Goal: Information Seeking & Learning: Learn about a topic

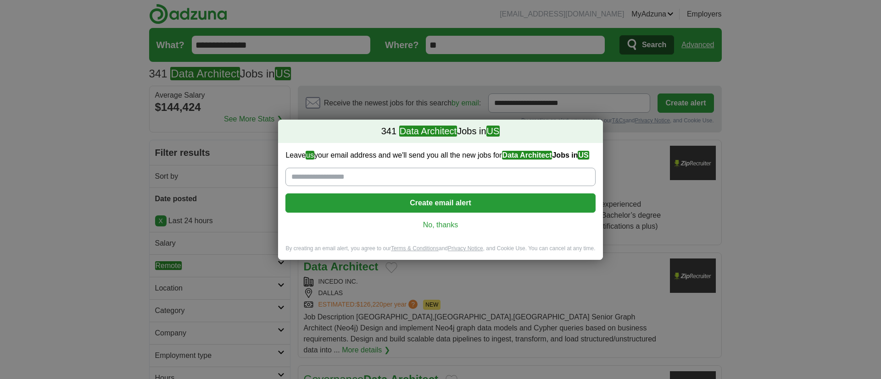
click at [449, 223] on link "No, thanks" at bounding box center [440, 225] width 295 height 10
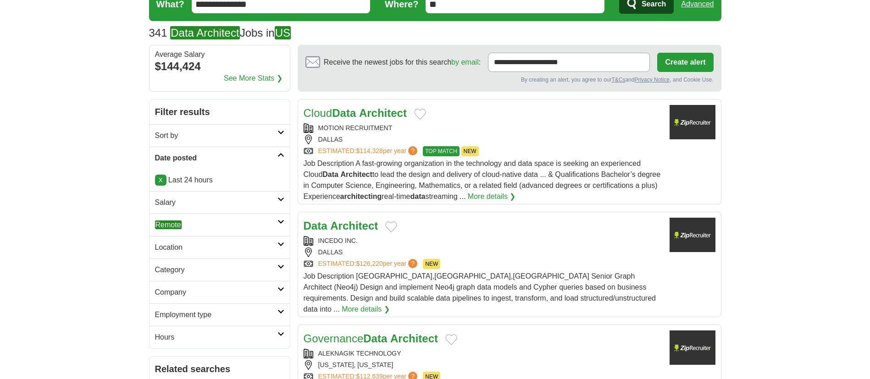
scroll to position [69, 0]
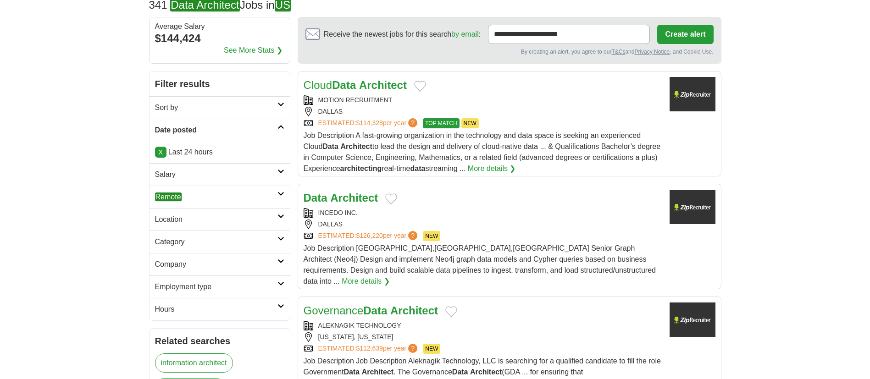
click at [233, 202] on h2 "Remote" at bounding box center [216, 197] width 123 height 11
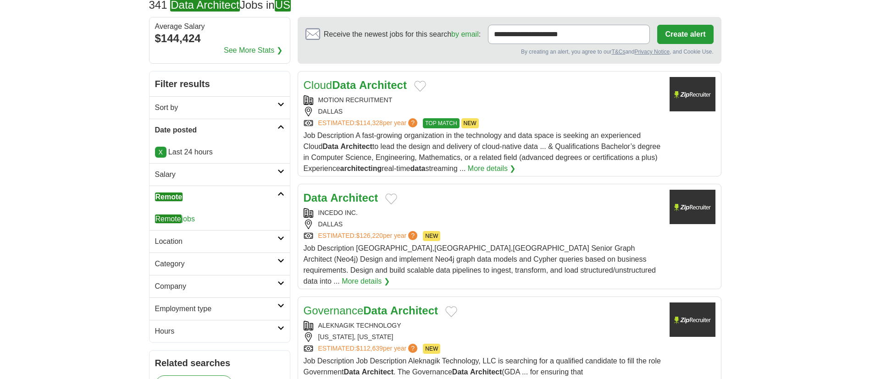
click at [186, 241] on h2 "Location" at bounding box center [216, 241] width 123 height 11
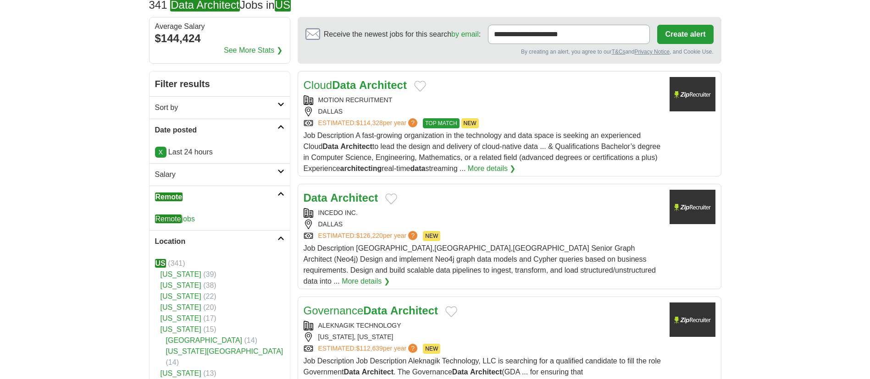
click at [156, 266] on em "US" at bounding box center [160, 263] width 11 height 9
click at [171, 259] on li "US (341)" at bounding box center [219, 263] width 129 height 11
click at [178, 268] on li "US (341)" at bounding box center [219, 263] width 129 height 11
click at [162, 264] on em "US" at bounding box center [160, 263] width 11 height 9
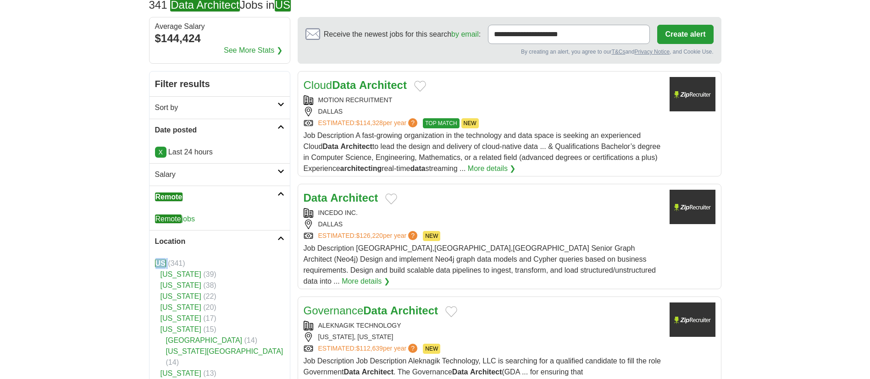
click at [283, 238] on icon at bounding box center [281, 238] width 7 height 5
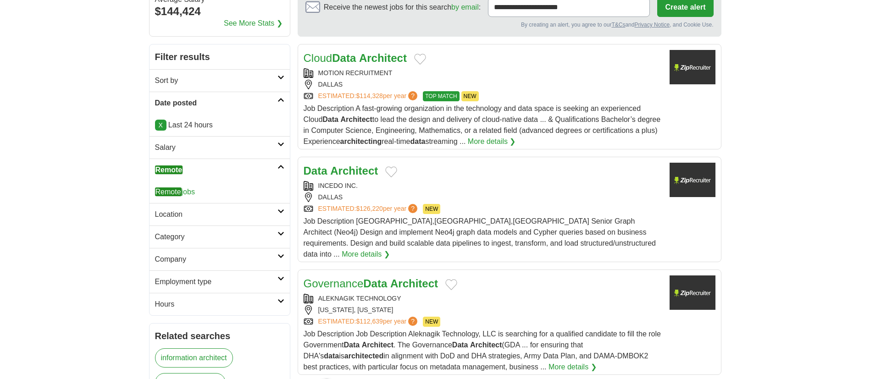
scroll to position [138, 0]
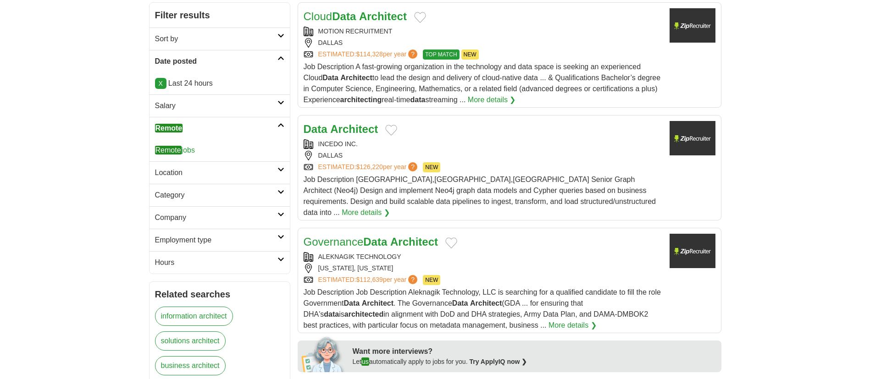
click at [221, 200] on h2 "Category" at bounding box center [216, 195] width 123 height 11
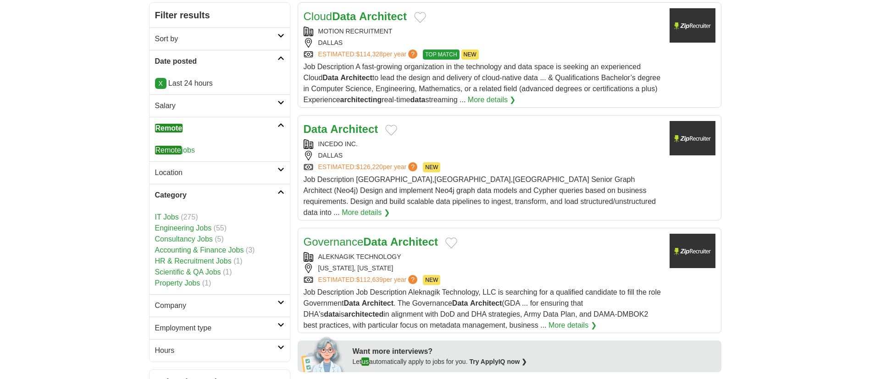
click at [277, 189] on link "Category" at bounding box center [220, 195] width 140 height 22
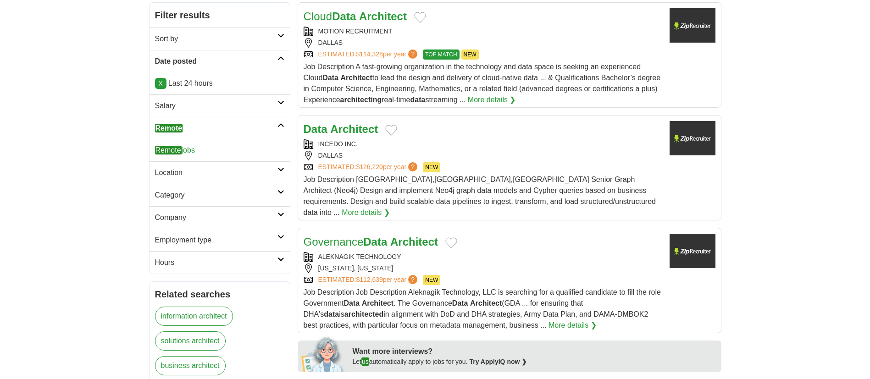
click at [252, 222] on h2 "Company" at bounding box center [216, 217] width 123 height 11
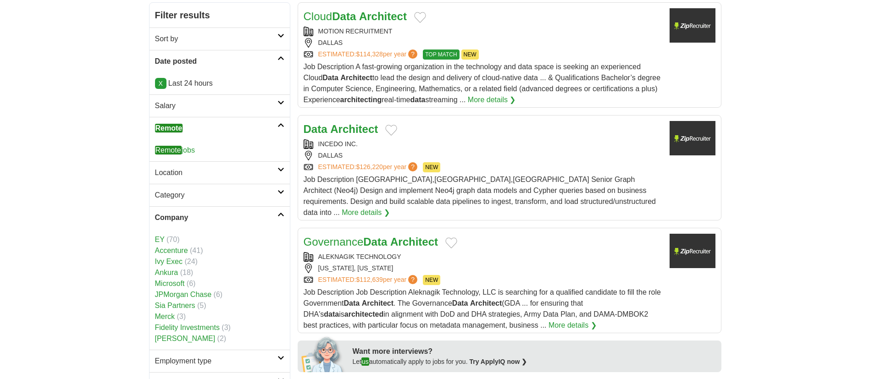
drag, startPoint x: 83, startPoint y: 236, endPoint x: 103, endPoint y: 240, distance: 20.5
click at [284, 211] on link "Company" at bounding box center [220, 217] width 140 height 22
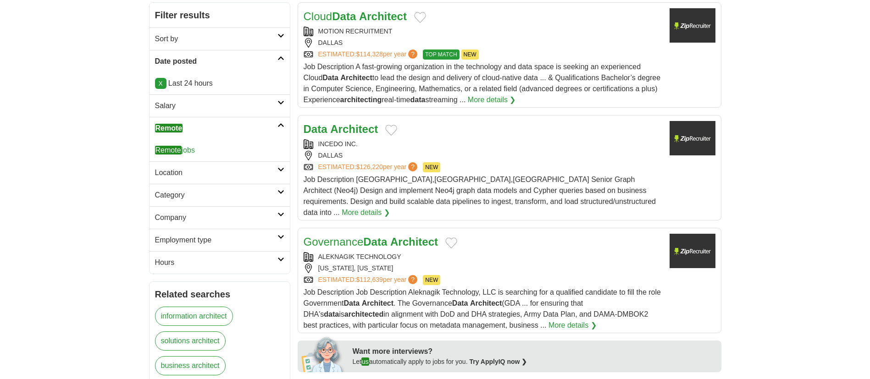
click at [267, 245] on h2 "Employment type" at bounding box center [216, 240] width 123 height 11
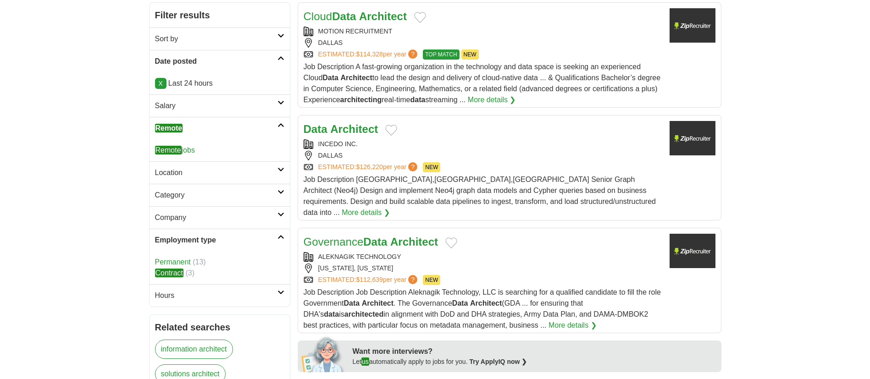
click at [175, 263] on link "Permanent" at bounding box center [173, 262] width 36 height 8
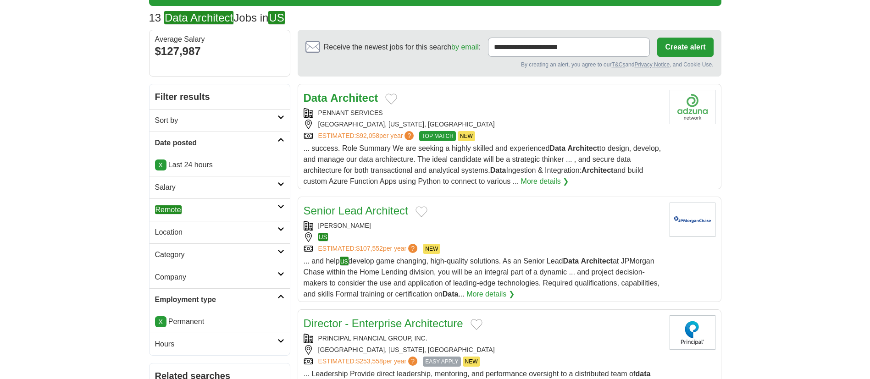
scroll to position [69, 0]
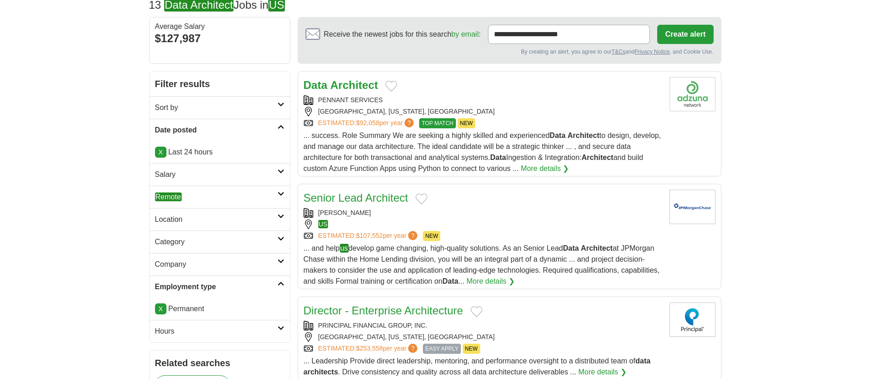
click at [249, 223] on h2 "Location" at bounding box center [216, 219] width 123 height 11
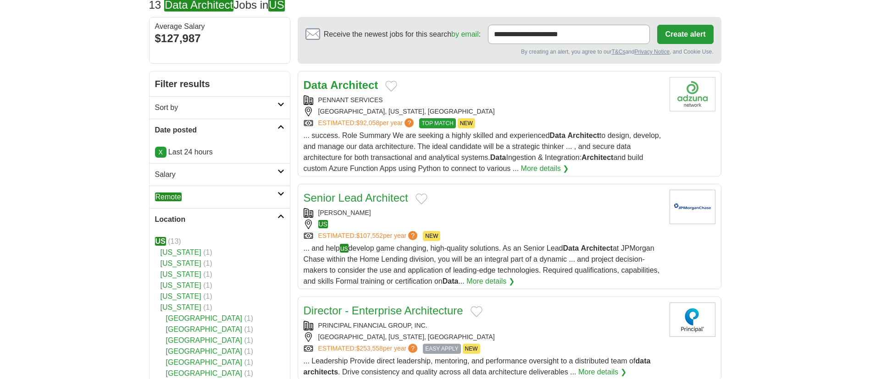
click at [284, 218] on icon at bounding box center [281, 216] width 7 height 5
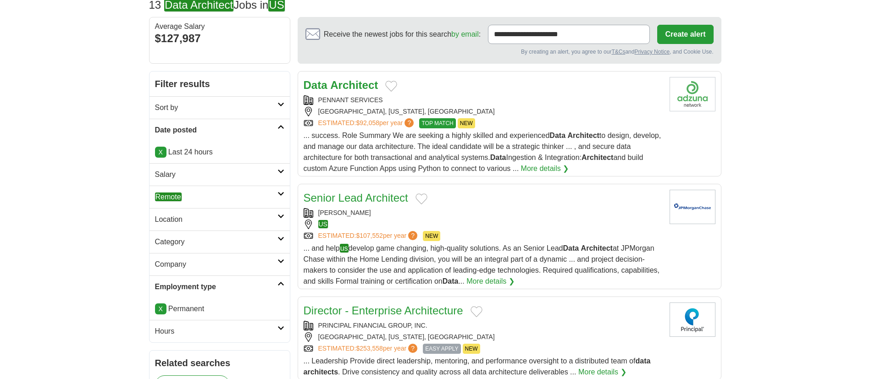
click at [196, 263] on h2 "Company" at bounding box center [216, 264] width 123 height 11
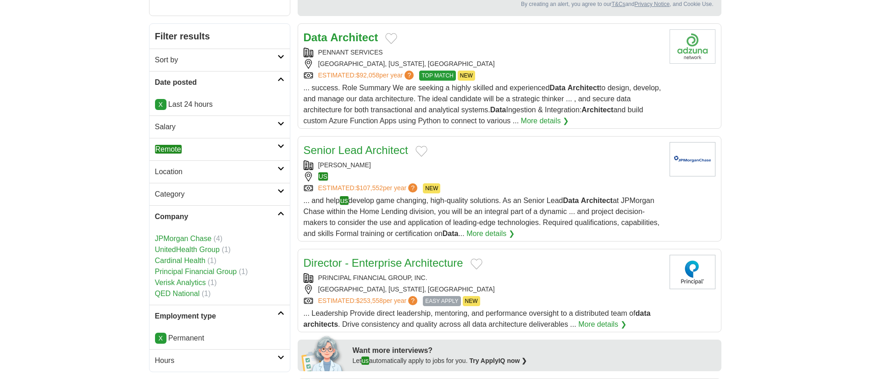
scroll to position [138, 0]
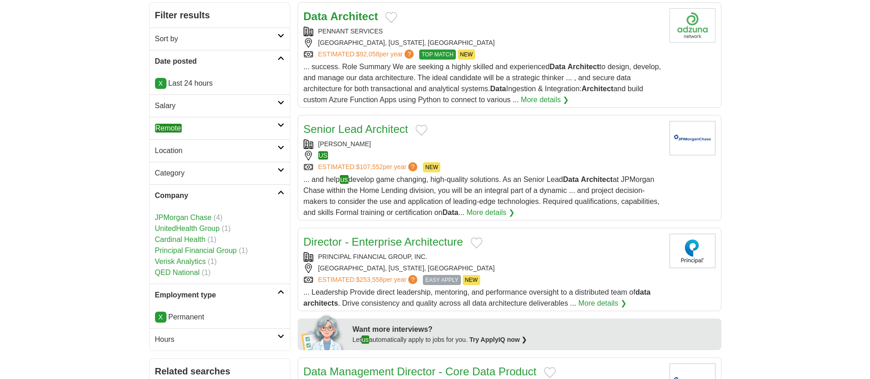
click at [278, 192] on icon at bounding box center [281, 192] width 7 height 5
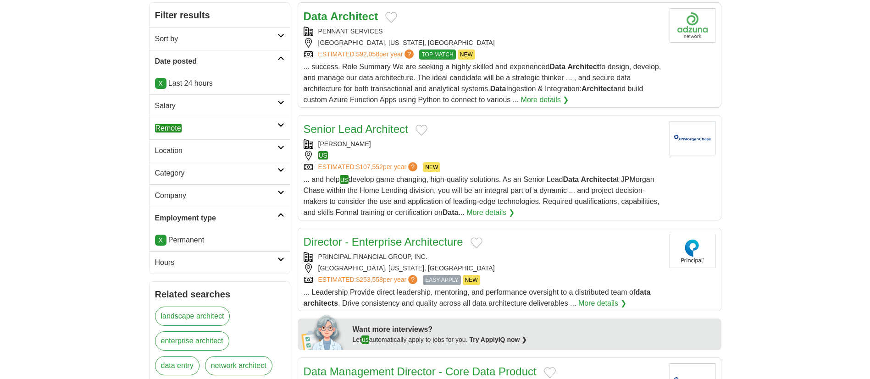
click at [276, 262] on h2 "Hours" at bounding box center [216, 262] width 123 height 11
click at [174, 283] on link "Full time" at bounding box center [169, 285] width 28 height 8
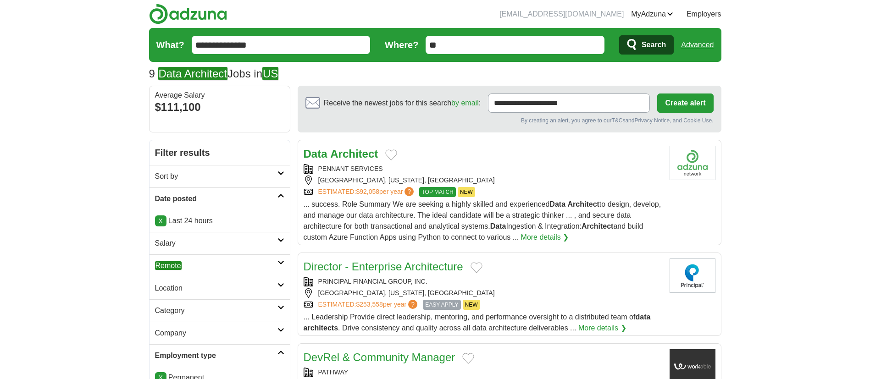
click at [262, 177] on h2 "Sort by" at bounding box center [216, 176] width 123 height 11
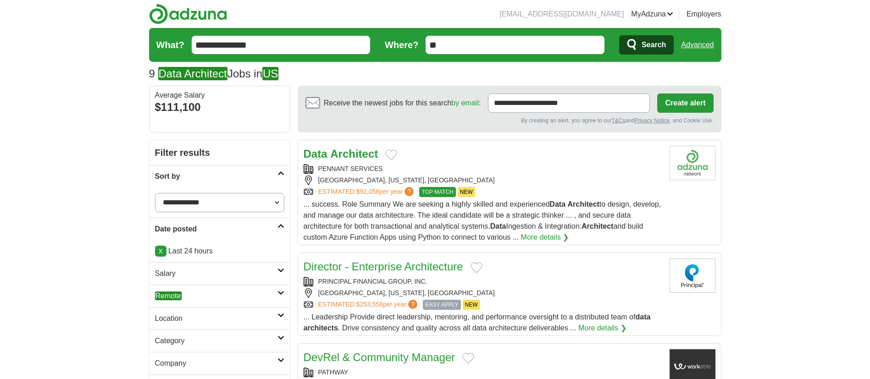
click at [262, 177] on h2 "Sort by" at bounding box center [216, 176] width 123 height 11
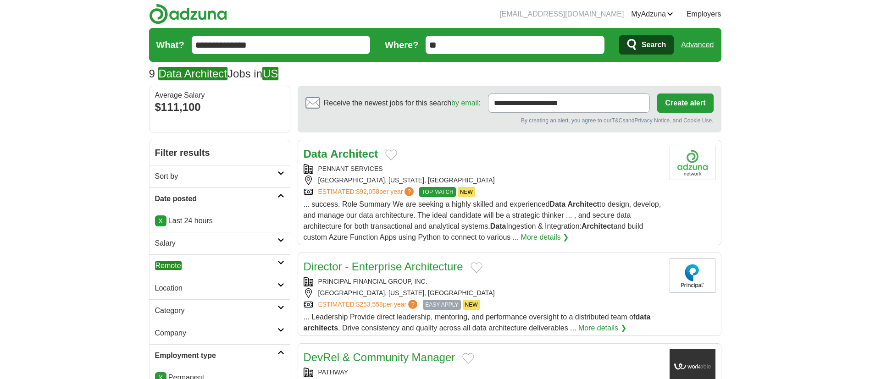
click at [388, 166] on div "PENNANT SERVICES" at bounding box center [483, 169] width 359 height 10
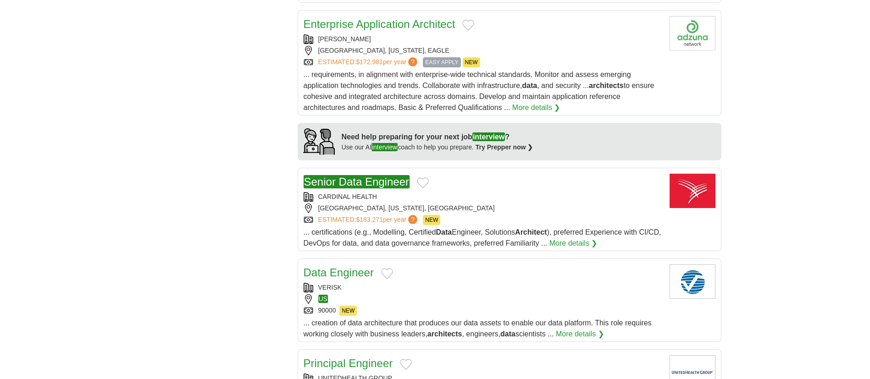
scroll to position [688, 0]
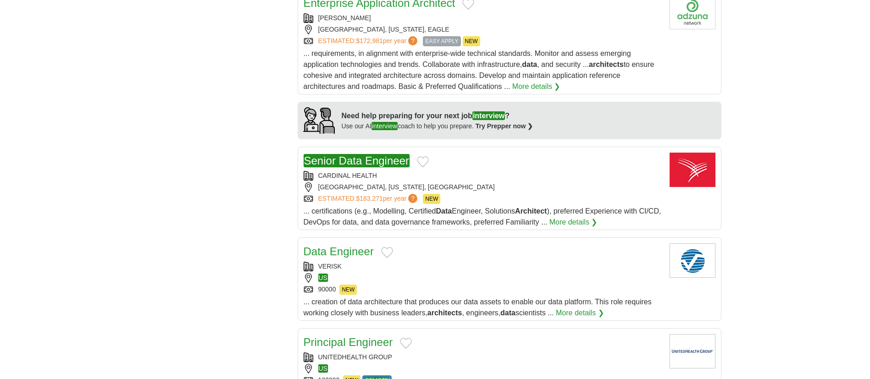
click at [485, 171] on div "CARDINAL HEALTH" at bounding box center [483, 176] width 359 height 10
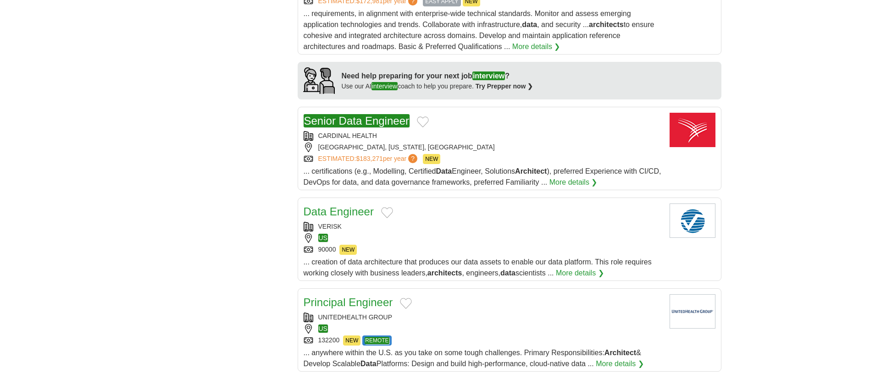
scroll to position [757, 0]
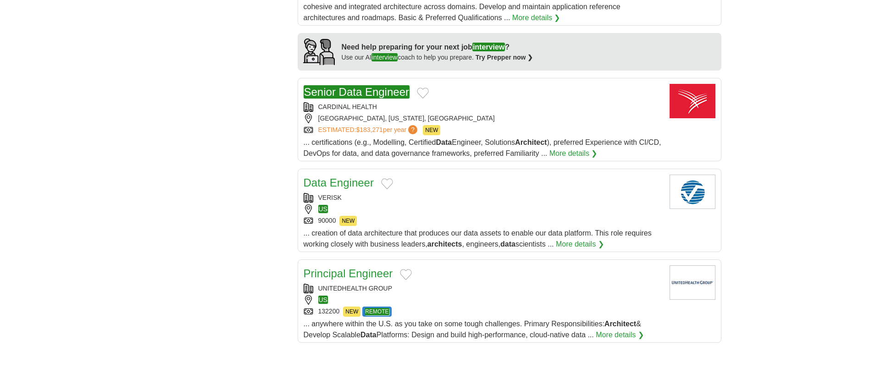
click at [484, 193] on div "VERISK" at bounding box center [483, 198] width 359 height 10
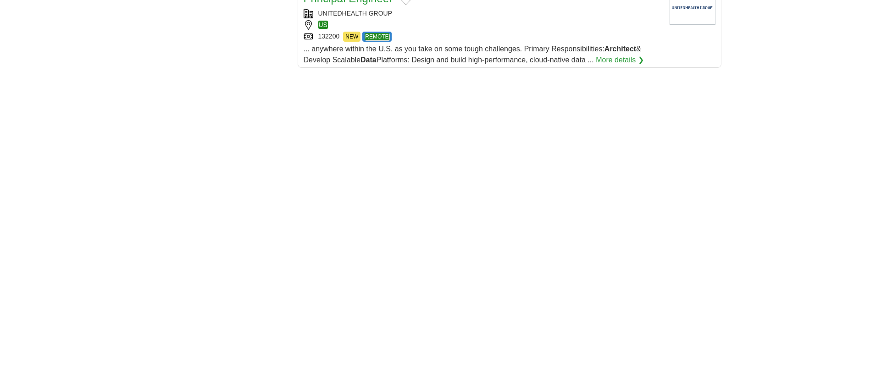
scroll to position [1101, 0]
